Goal: Task Accomplishment & Management: Manage account settings

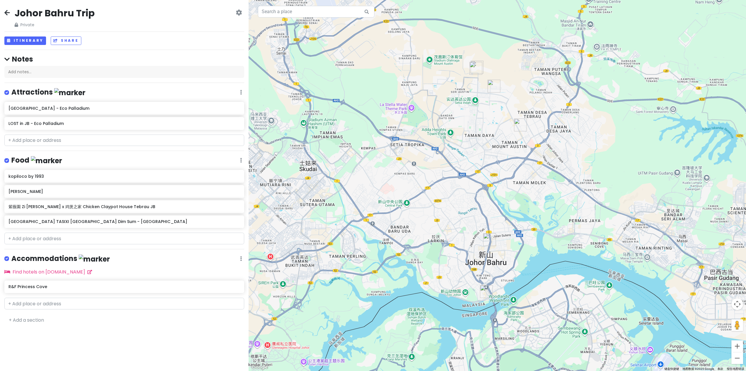
click at [5, 8] on div "Johor Bahru Trip Private Change Dates Make a Copy Delete Trip Go Pro ⚡️ Give Fe…" at bounding box center [124, 17] width 240 height 21
click at [7, 14] on icon at bounding box center [7, 12] width 6 height 5
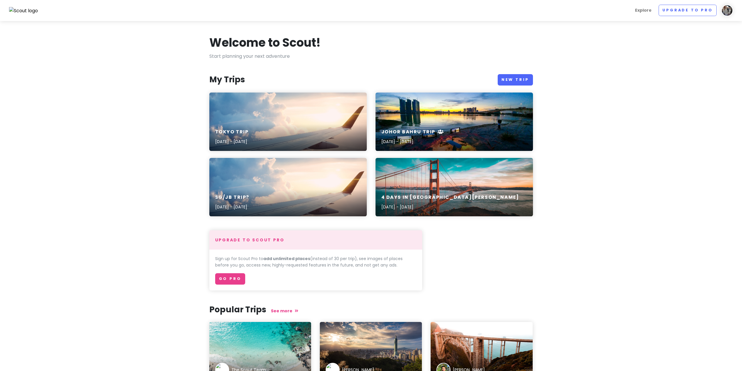
click at [263, 110] on div "Tokyo Trip [DATE] - [DATE]" at bounding box center [287, 121] width 157 height 58
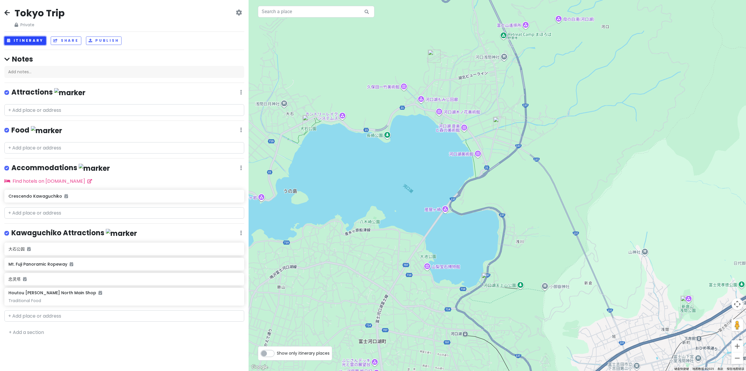
click at [17, 43] on button "Itinerary" at bounding box center [25, 40] width 42 height 8
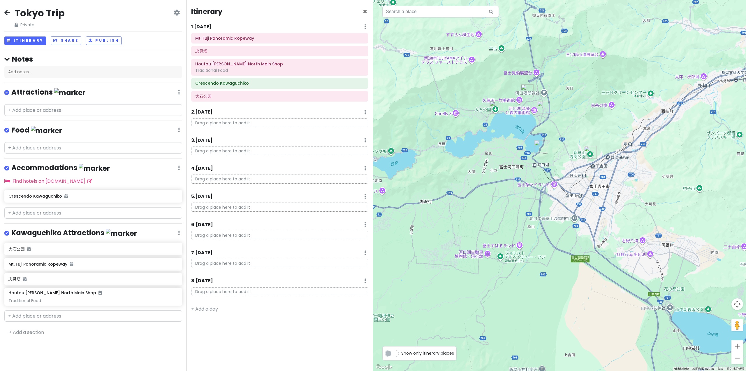
click at [248, 29] on div "1 . [DATE] Add Day Notes Delete Day" at bounding box center [279, 28] width 177 height 10
click at [254, 40] on h6 "Mt. Fuji Panoramic Ropeway" at bounding box center [279, 38] width 169 height 5
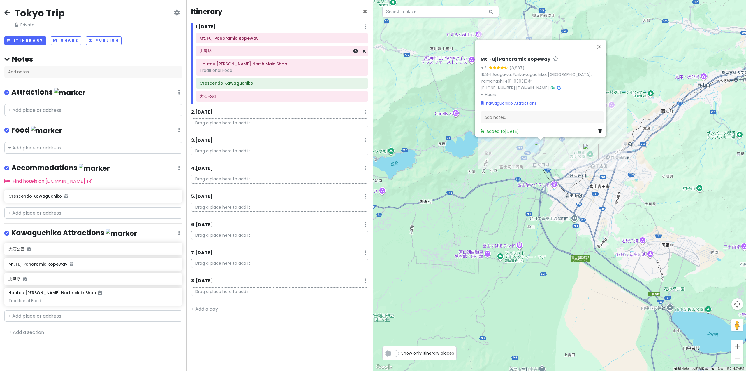
click at [253, 53] on h6 "忠灵塔" at bounding box center [282, 50] width 165 height 5
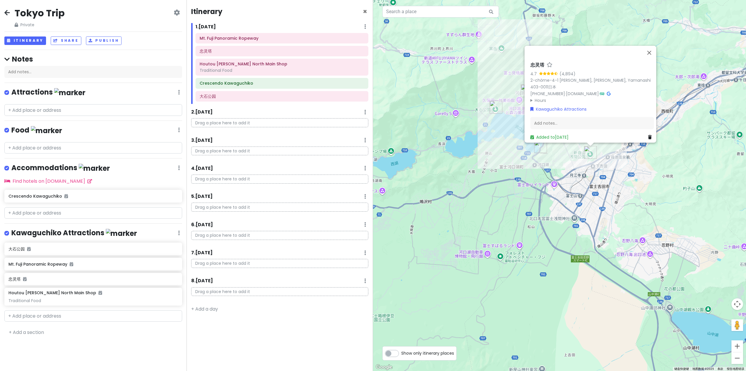
click at [255, 106] on div "Itinerary × 1 . [DATE] Add Day Notes Delete Day Mt. Fuji Panoramic Ropeway 忠灵塔 …" at bounding box center [280, 185] width 187 height 371
click at [231, 40] on h6 "Mt. Fuji Panoramic Ropeway" at bounding box center [282, 38] width 165 height 5
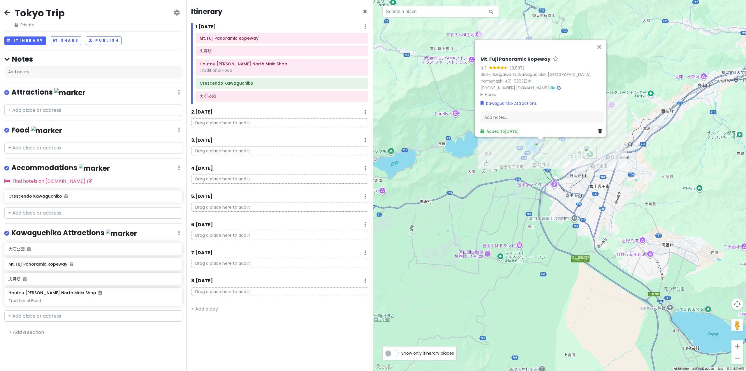
click at [491, 185] on div "Mt. Fuji Panoramic Ropeway 4.3 (8,837) 1163-1 Azagawa, [GEOGRAPHIC_DATA], [GEOG…" at bounding box center [559, 185] width 373 height 371
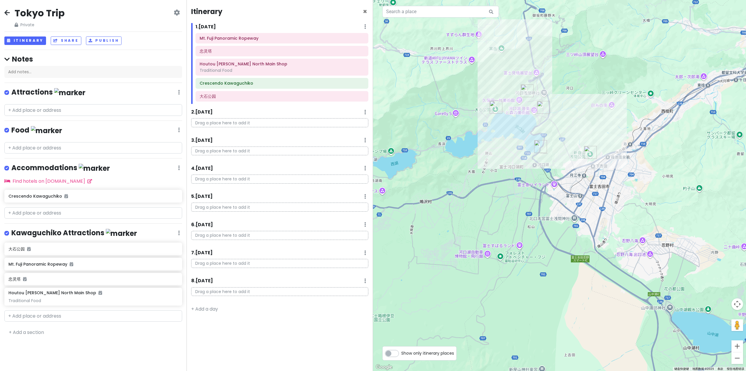
click at [211, 26] on h6 "1 . [DATE]" at bounding box center [206, 27] width 20 height 6
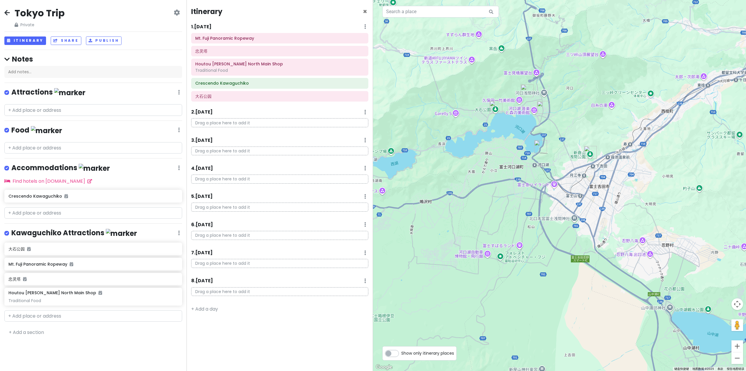
click at [211, 26] on h6 "1 . [DATE]" at bounding box center [201, 27] width 20 height 6
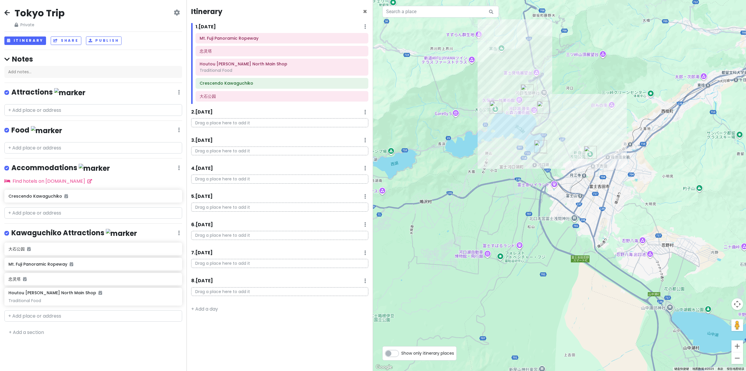
click at [211, 26] on h6 "1 . [DATE]" at bounding box center [206, 27] width 20 height 6
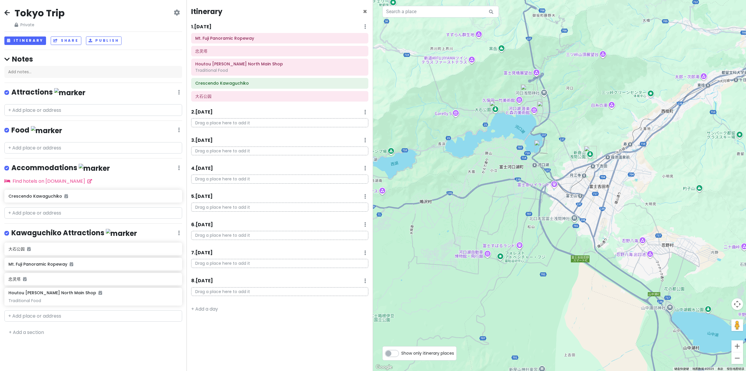
click at [211, 26] on h6 "1 . [DATE]" at bounding box center [201, 27] width 20 height 6
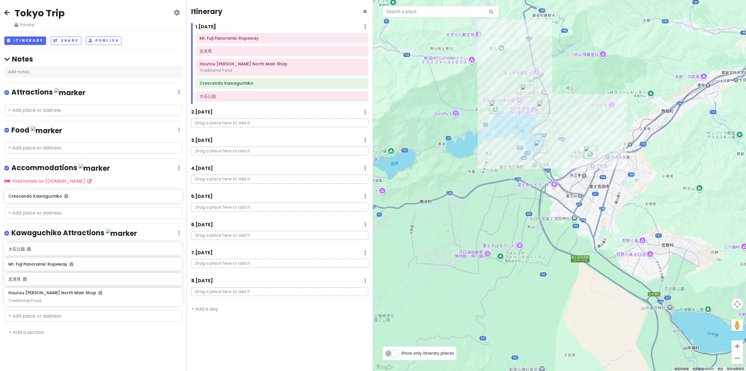
click at [211, 26] on h6 "1 . [DATE]" at bounding box center [206, 27] width 20 height 6
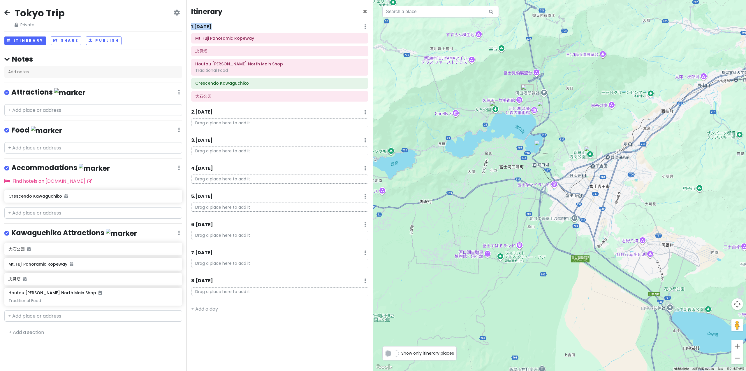
click at [211, 26] on h6 "1 . [DATE]" at bounding box center [201, 27] width 20 height 6
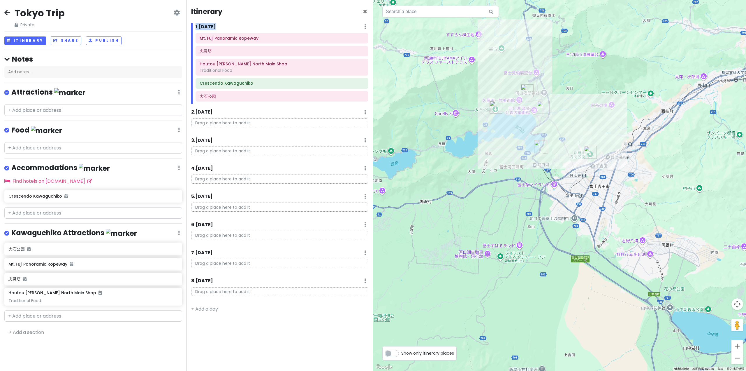
click at [366, 27] on div "1 . [DATE] Add Day Notes Delete Day" at bounding box center [282, 28] width 173 height 10
click at [365, 26] on icon at bounding box center [365, 26] width 2 height 5
click at [353, 43] on link "Add Day Notes" at bounding box center [347, 44] width 48 height 14
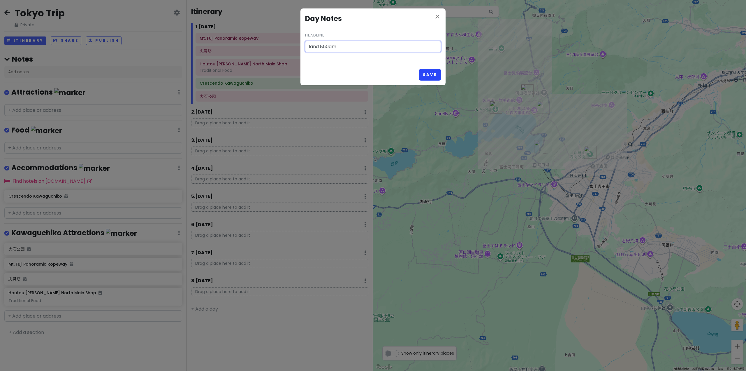
type input "land 850am"
click at [424, 71] on button "Save" at bounding box center [430, 74] width 22 height 11
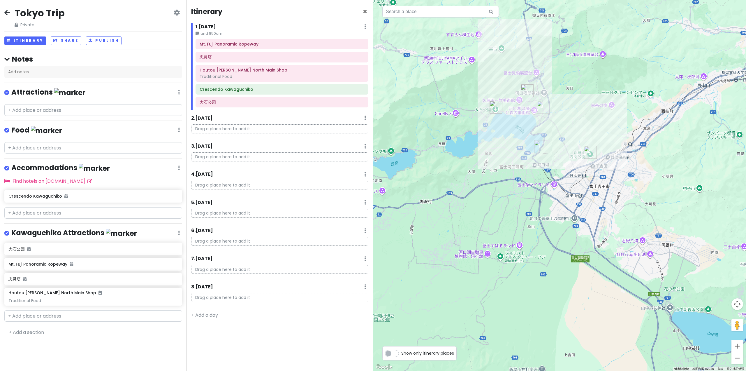
click at [364, 29] on icon at bounding box center [365, 26] width 2 height 5
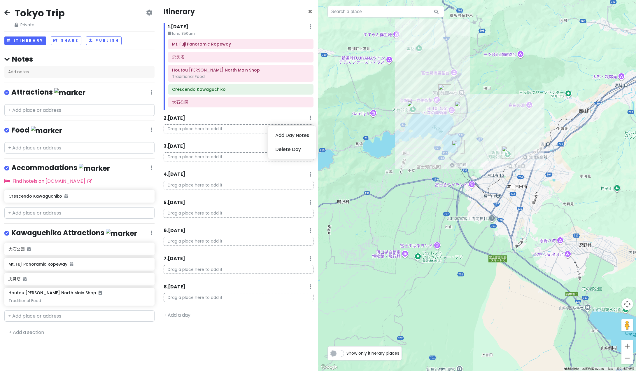
click at [226, 321] on div "Itinerary × 1 . [DATE] Edit Day Notes Delete Day land 850am Mt. Fuji Panoramic …" at bounding box center [238, 185] width 159 height 371
